Goal: Information Seeking & Learning: Learn about a topic

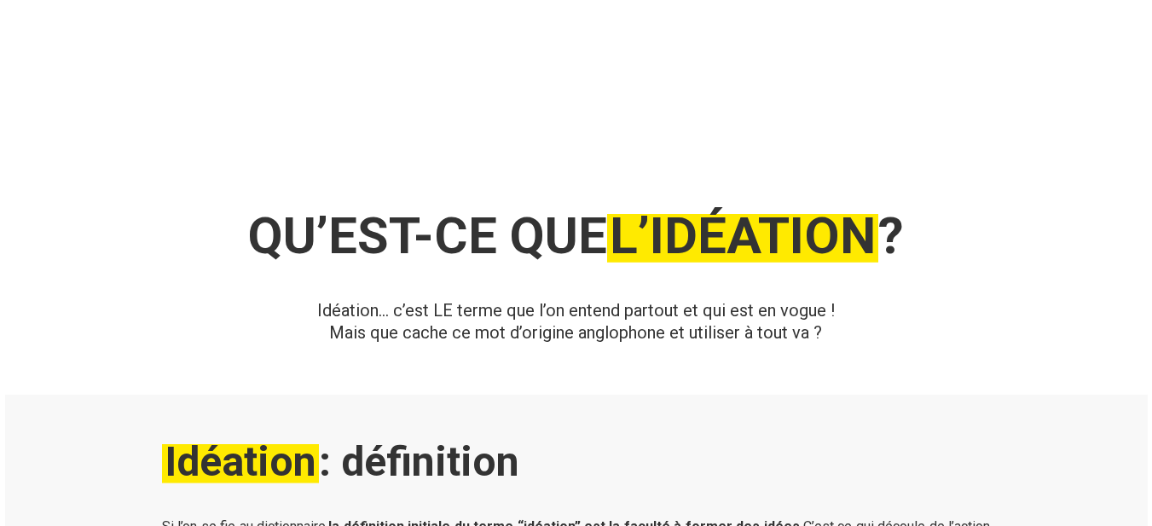
scroll to position [256, 0]
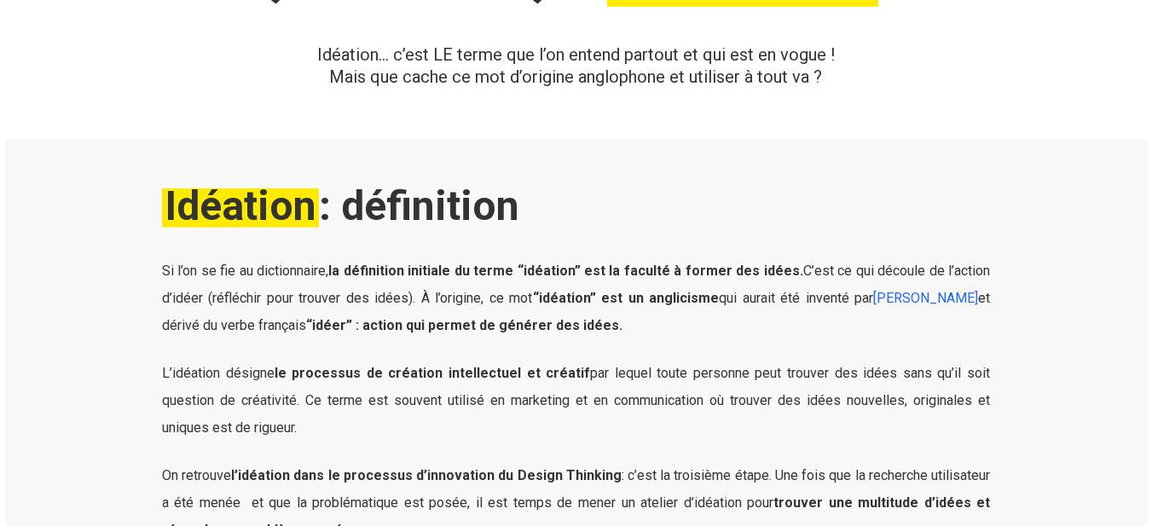
click at [163, 274] on span "Si l’on se fie au dictionnaire, la définition initiale du terme “idéation” est …" at bounding box center [576, 284] width 828 height 43
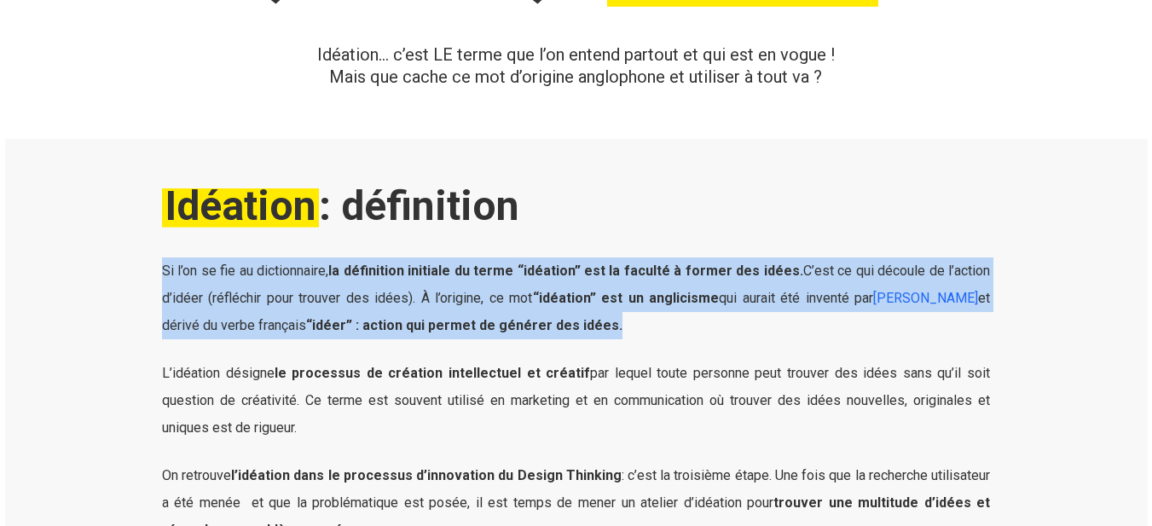
drag, startPoint x: 604, startPoint y: 331, endPoint x: 189, endPoint y: 292, distance: 416.9
click at [157, 266] on div "Si l’on se fie au dictionnaire, la définition initiale du terme “idéation” est …" at bounding box center [575, 413] width 845 height 312
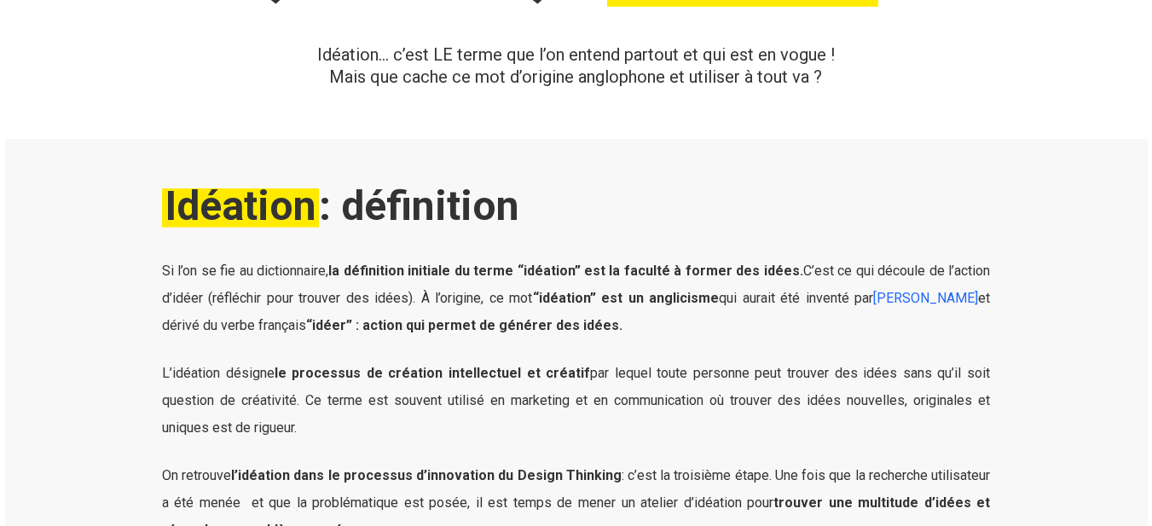
click at [387, 372] on strong "le processus de création intellectuel et créatif" at bounding box center [432, 373] width 316 height 16
drag, startPoint x: 162, startPoint y: 375, endPoint x: 318, endPoint y: 426, distance: 164.1
click at [310, 426] on p "L’idéation désigne le processus de création intellectuel et créatif par lequel …" at bounding box center [576, 411] width 828 height 102
click at [318, 426] on p "L’idéation désigne le processus de création intellectuel et créatif par lequel …" at bounding box center [576, 411] width 828 height 102
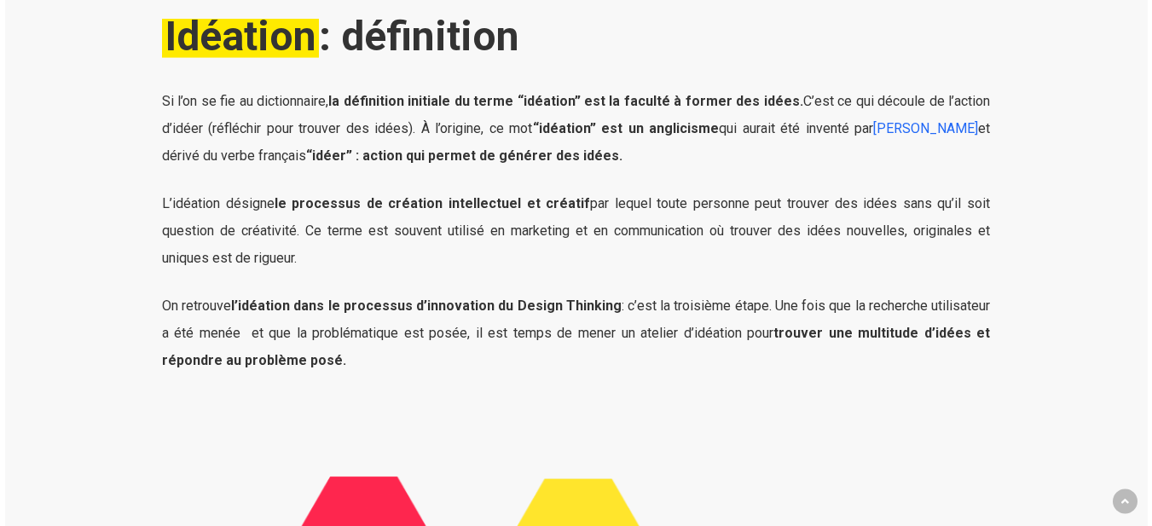
scroll to position [426, 0]
drag, startPoint x: 164, startPoint y: 305, endPoint x: 292, endPoint y: 350, distance: 136.4
click at [288, 351] on p "On retrouve l’idéation dans le processus d’innovation du Design Thinking : c’es…" at bounding box center [576, 332] width 828 height 82
click at [312, 369] on p "On retrouve l’idéation dans le processus d’innovation du Design Thinking : c’es…" at bounding box center [576, 332] width 828 height 82
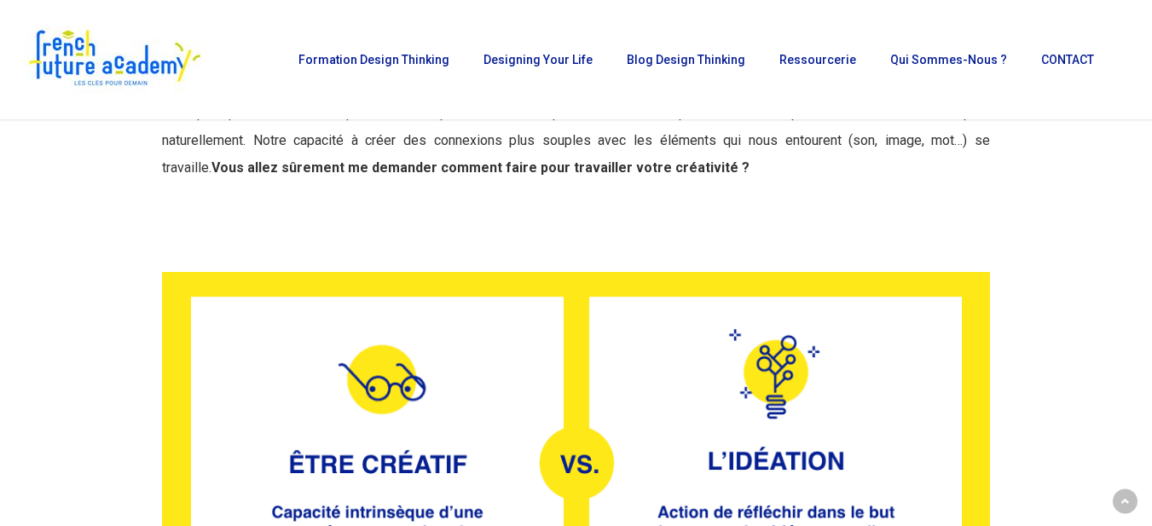
scroll to position [1364, 0]
